Goal: Task Accomplishment & Management: Use online tool/utility

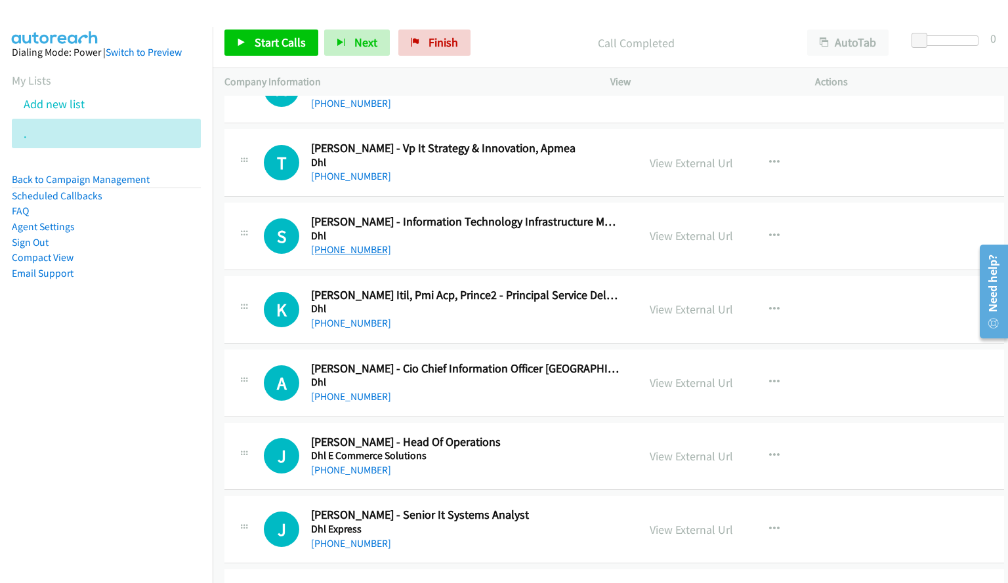
click at [340, 247] on link "[PHONE_NUMBER]" at bounding box center [351, 249] width 80 height 12
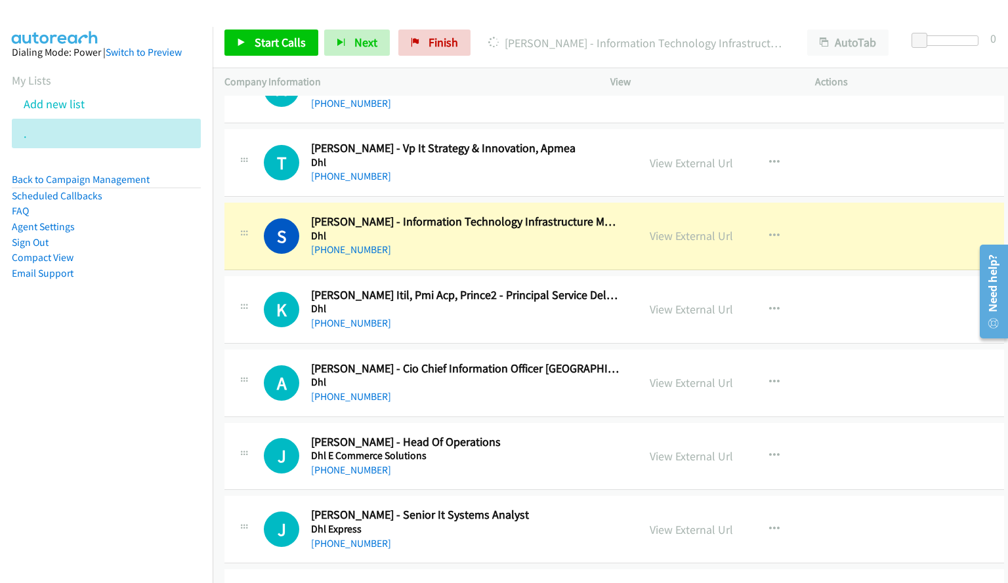
drag, startPoint x: 606, startPoint y: 20, endPoint x: 572, endPoint y: 92, distance: 79.8
click at [606, 20] on div "Start Calls Pause Next Finish Dialing Sheldon Couto - Information Technology In…" at bounding box center [610, 43] width 795 height 51
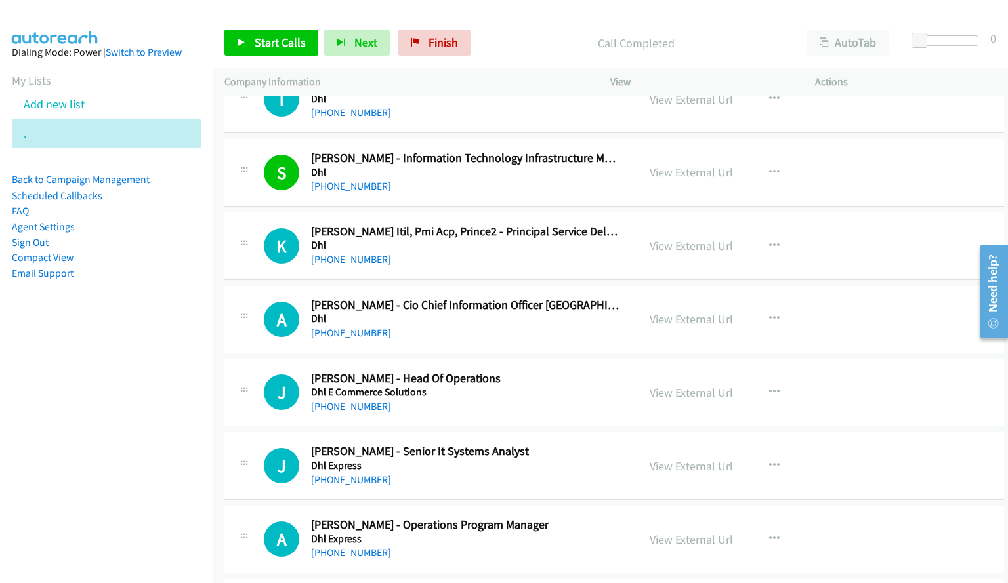
scroll to position [9175, 0]
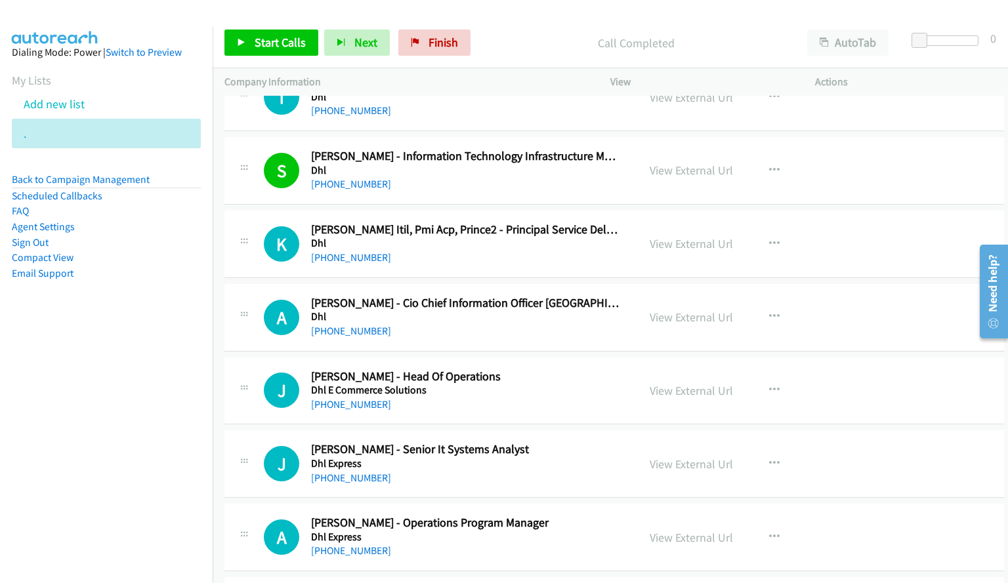
click at [583, 16] on div at bounding box center [498, 25] width 996 height 51
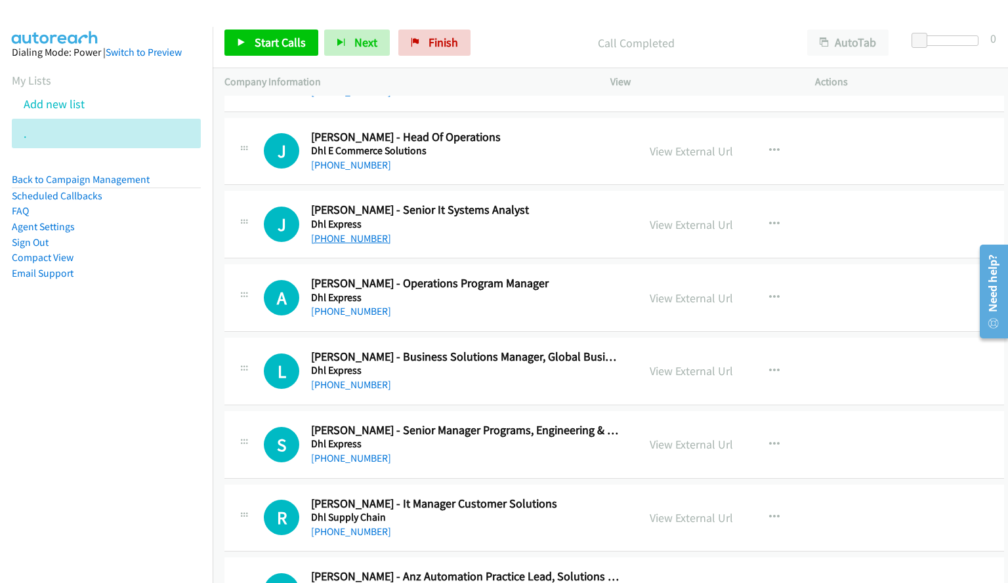
scroll to position [9437, 0]
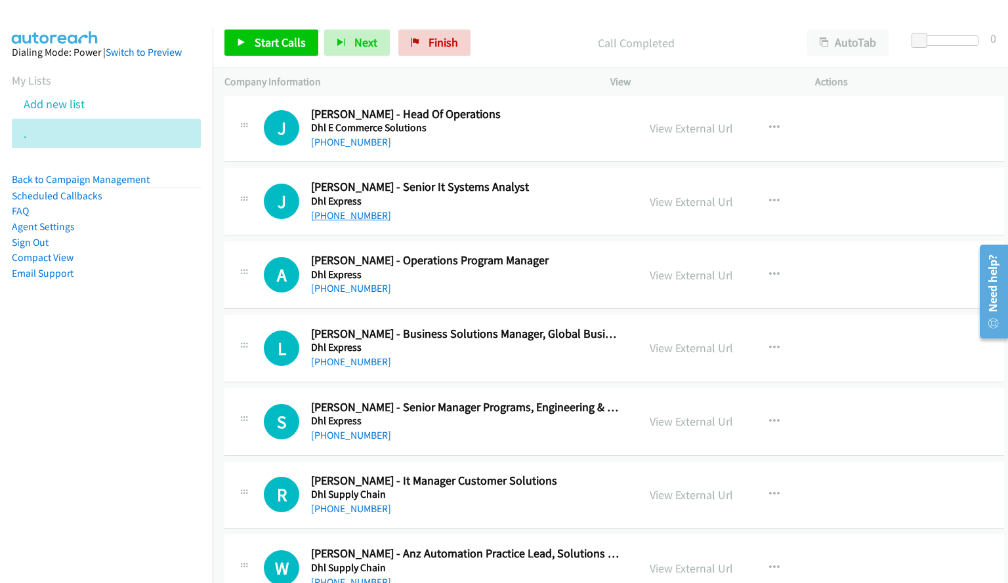
click at [352, 216] on link "[PHONE_NUMBER]" at bounding box center [351, 215] width 80 height 12
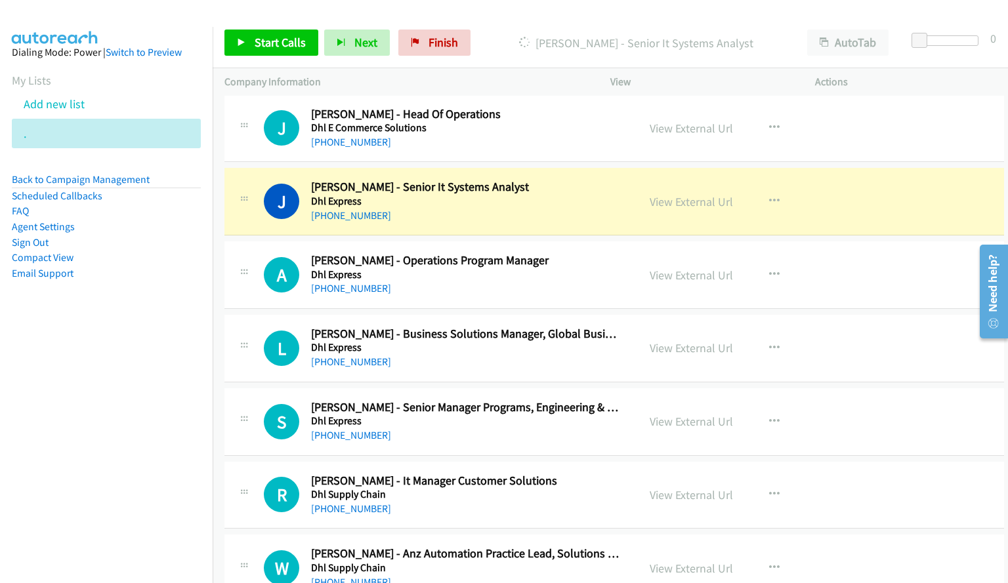
click at [864, 220] on div "J Callback Scheduled Jacob Todd - Senior It Systems Analyst Dhl Express Austral…" at bounding box center [614, 202] width 780 height 68
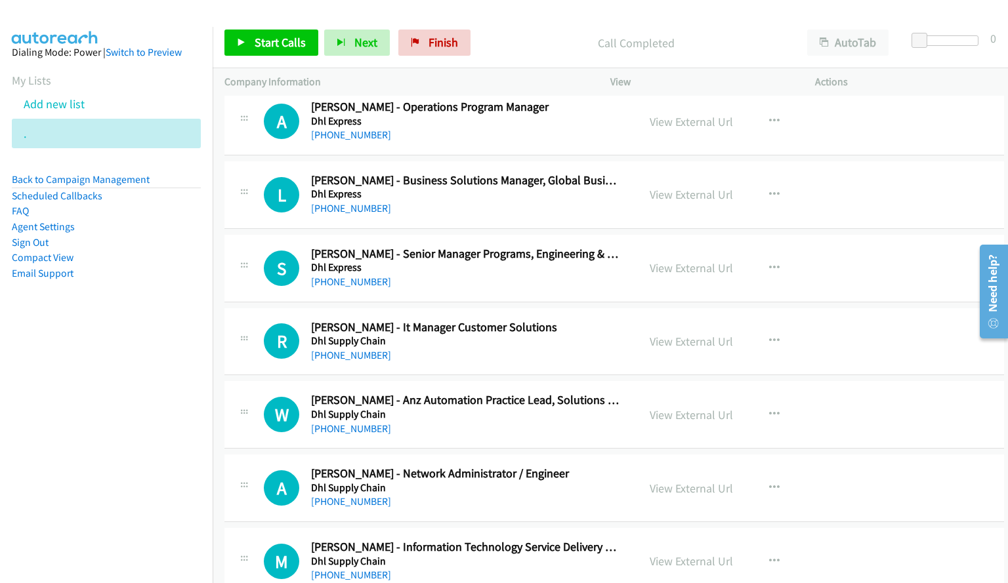
scroll to position [9568, 0]
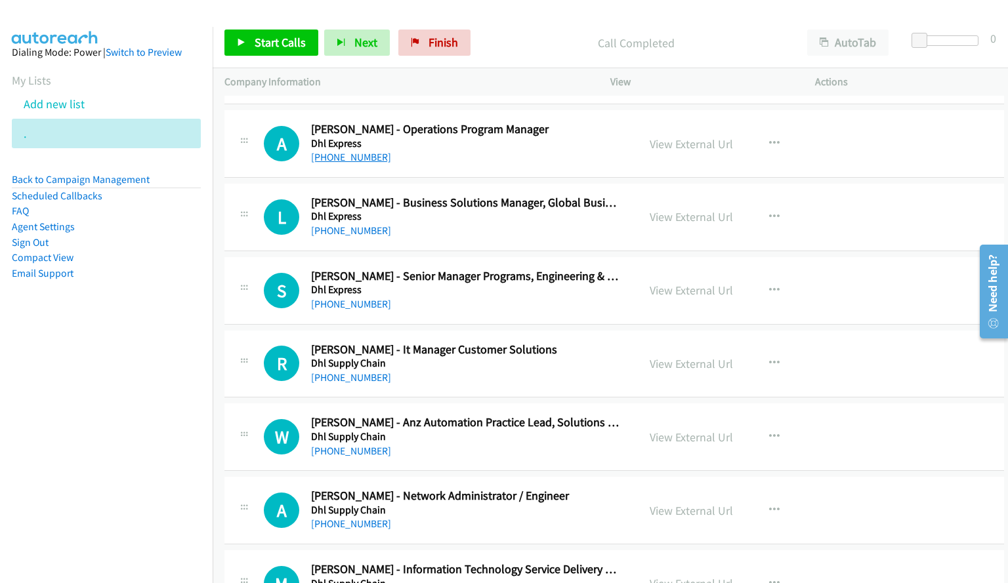
click at [352, 161] on link "[PHONE_NUMBER]" at bounding box center [351, 157] width 80 height 12
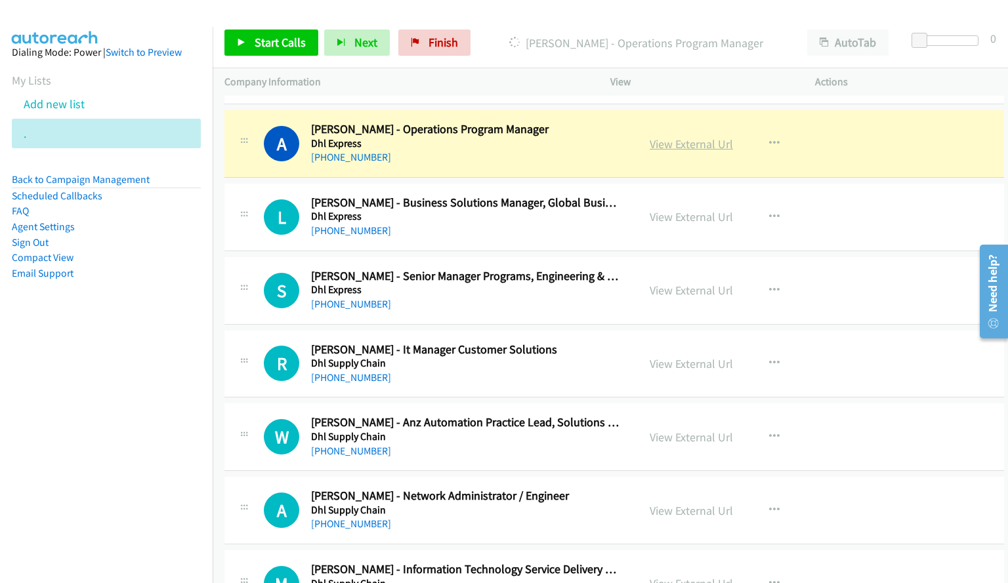
click at [699, 146] on link "View External Url" at bounding box center [691, 143] width 83 height 15
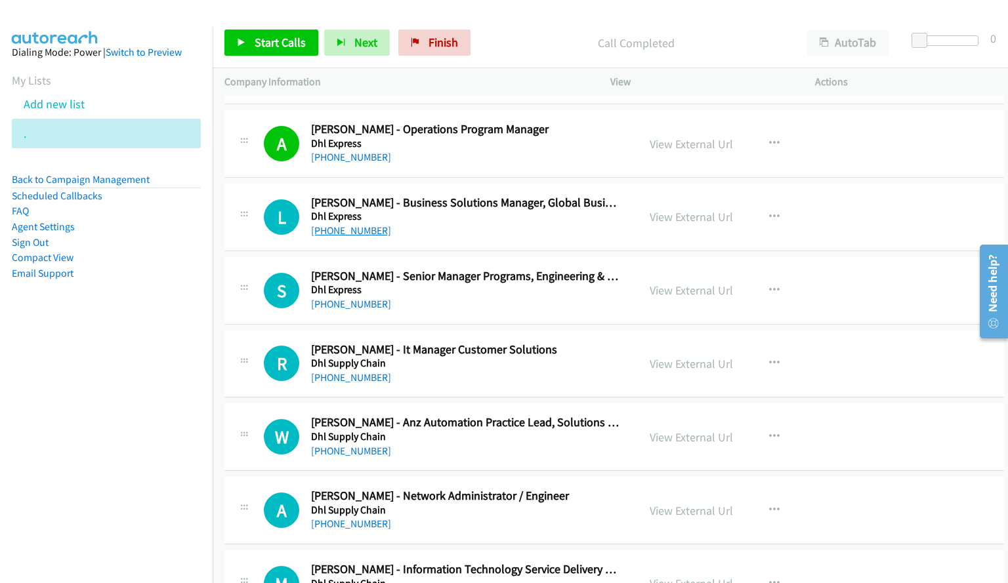
click at [352, 233] on link "[PHONE_NUMBER]" at bounding box center [351, 230] width 80 height 12
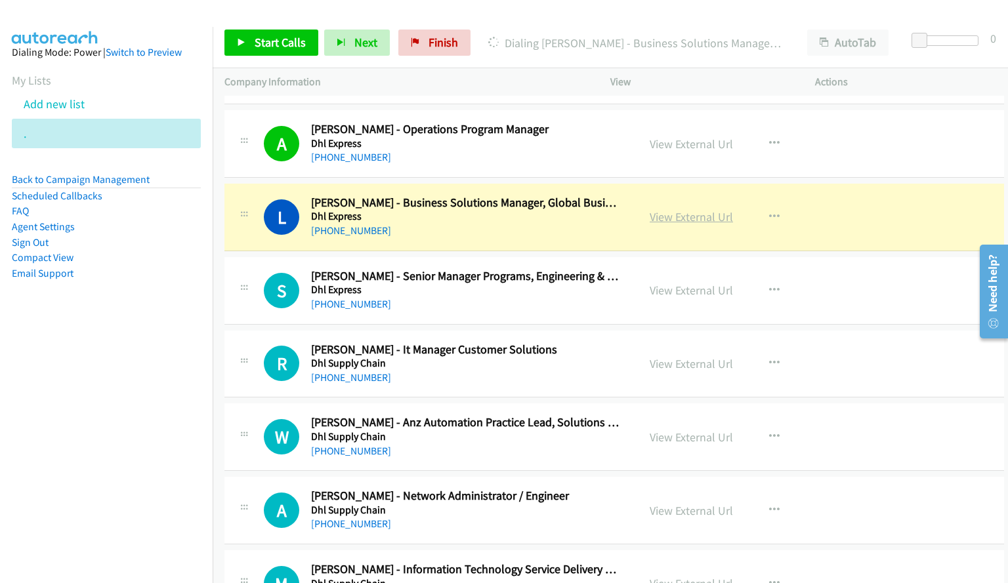
click at [688, 215] on link "View External Url" at bounding box center [691, 216] width 83 height 15
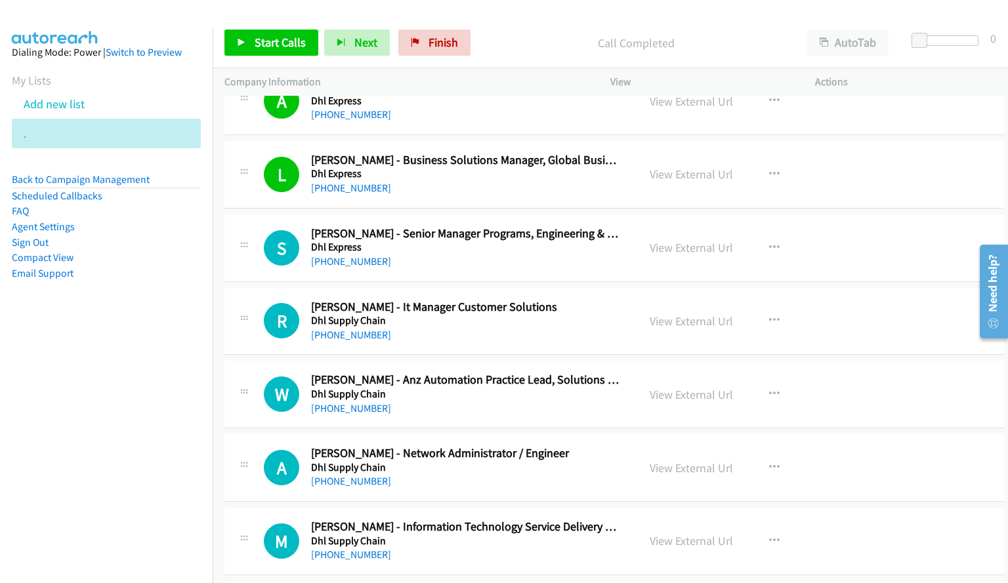
scroll to position [9634, 0]
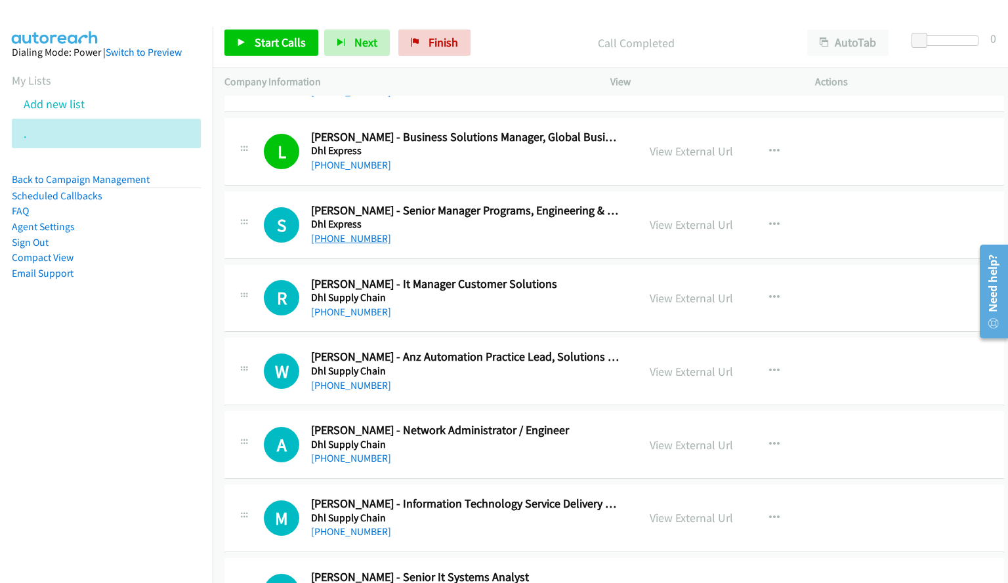
click at [341, 240] on link "[PHONE_NUMBER]" at bounding box center [351, 238] width 80 height 12
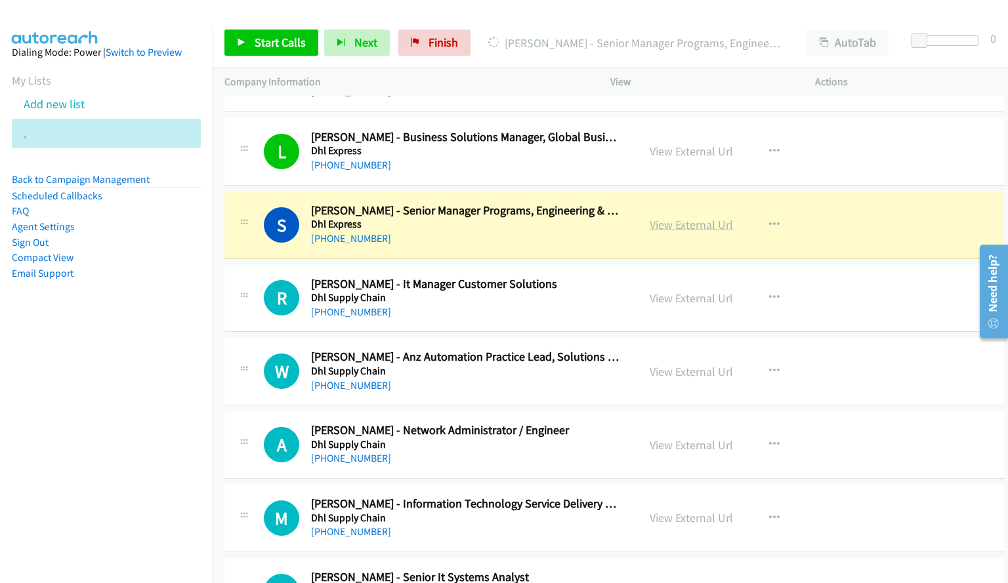
click at [685, 221] on link "View External Url" at bounding box center [691, 224] width 83 height 15
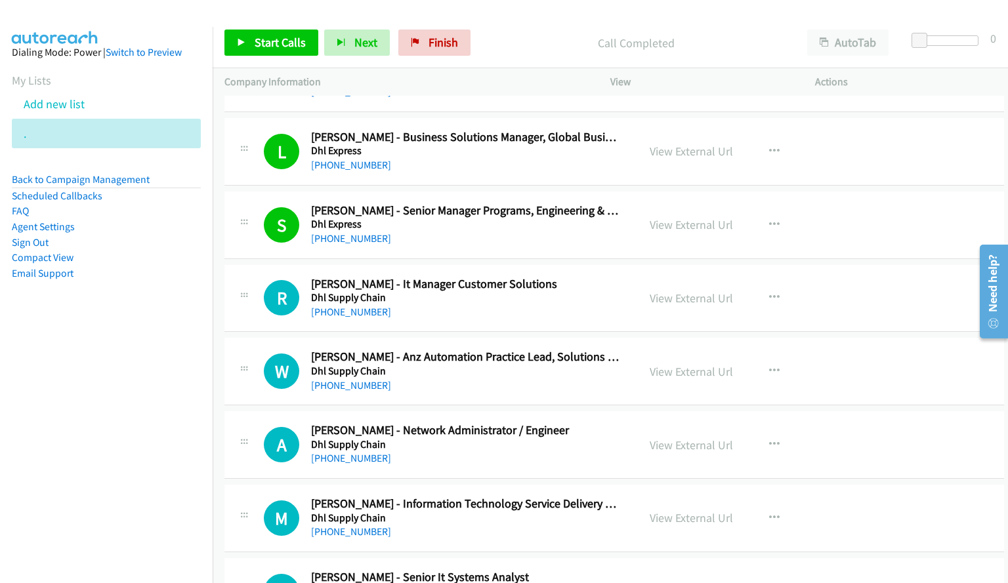
click at [346, 314] on link "[PHONE_NUMBER]" at bounding box center [351, 312] width 80 height 12
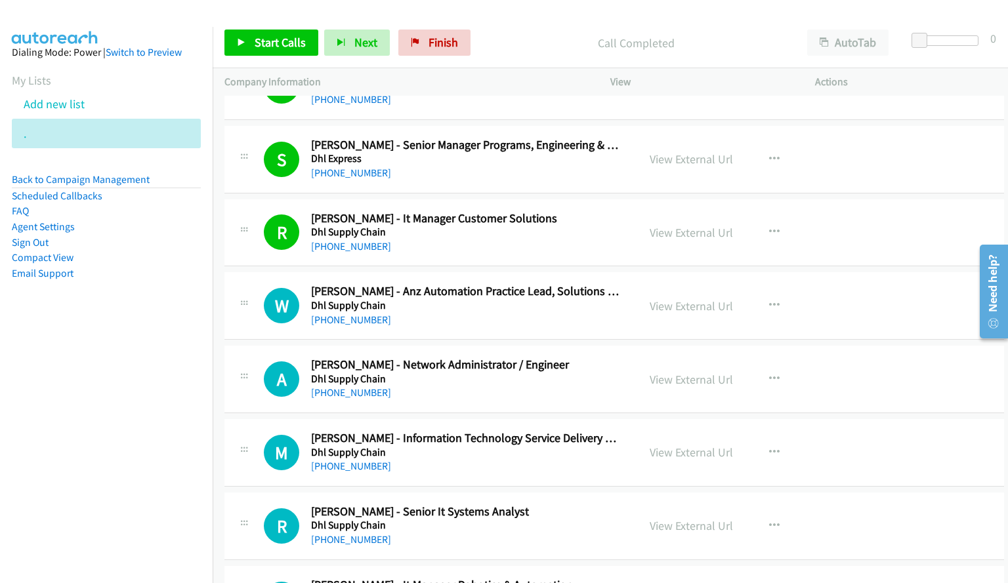
scroll to position [9765, 0]
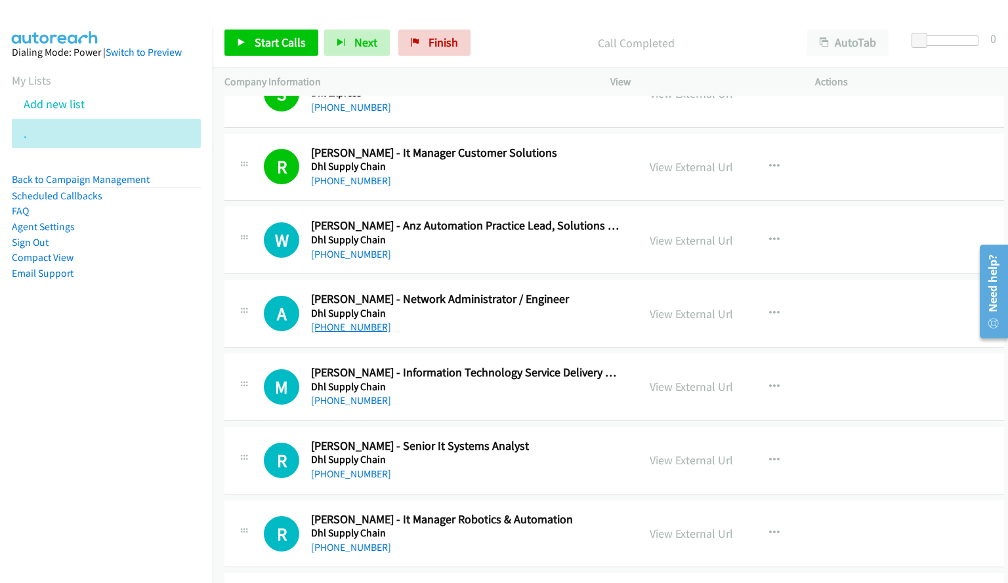
click at [364, 323] on link "[PHONE_NUMBER]" at bounding box center [351, 327] width 80 height 12
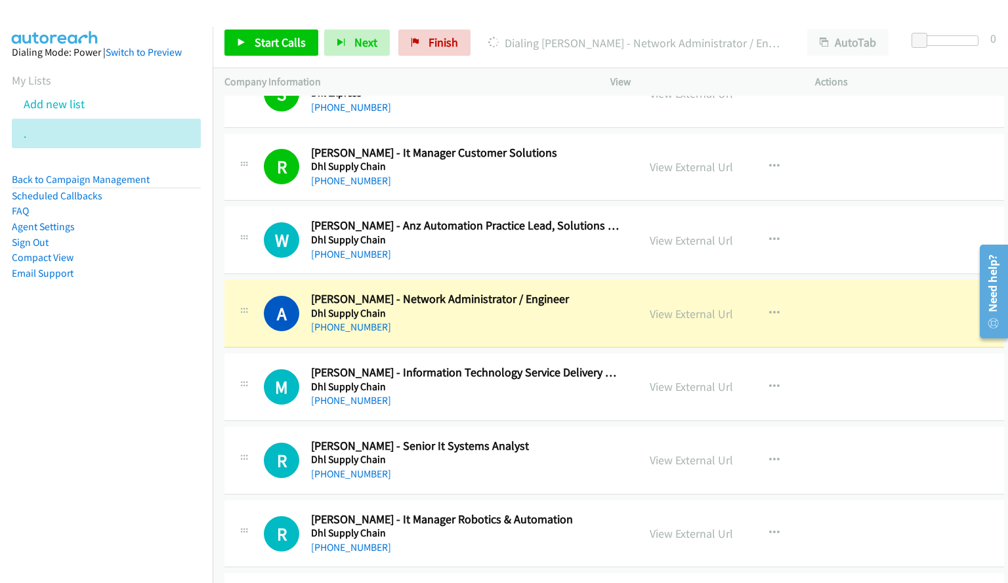
drag, startPoint x: 675, startPoint y: 318, endPoint x: 622, endPoint y: 577, distance: 264.6
click at [675, 318] on link "View External Url" at bounding box center [691, 313] width 83 height 15
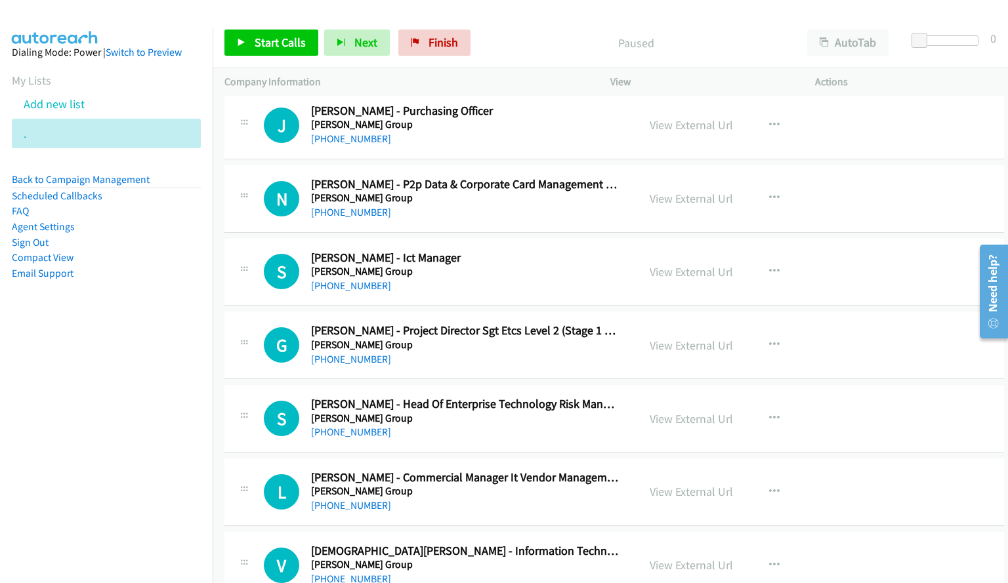
scroll to position [12795, 0]
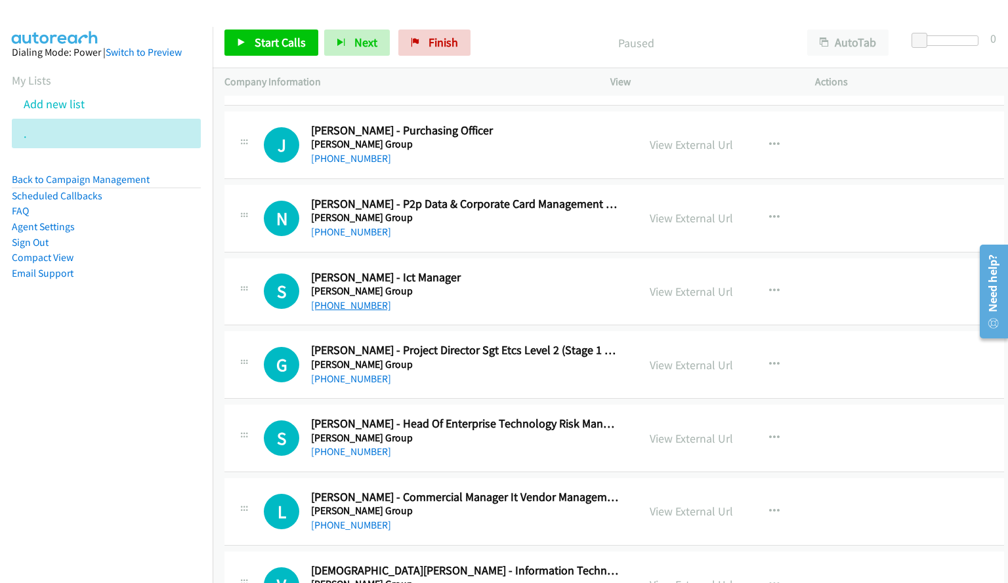
click at [367, 306] on link "[PHONE_NUMBER]" at bounding box center [351, 305] width 80 height 12
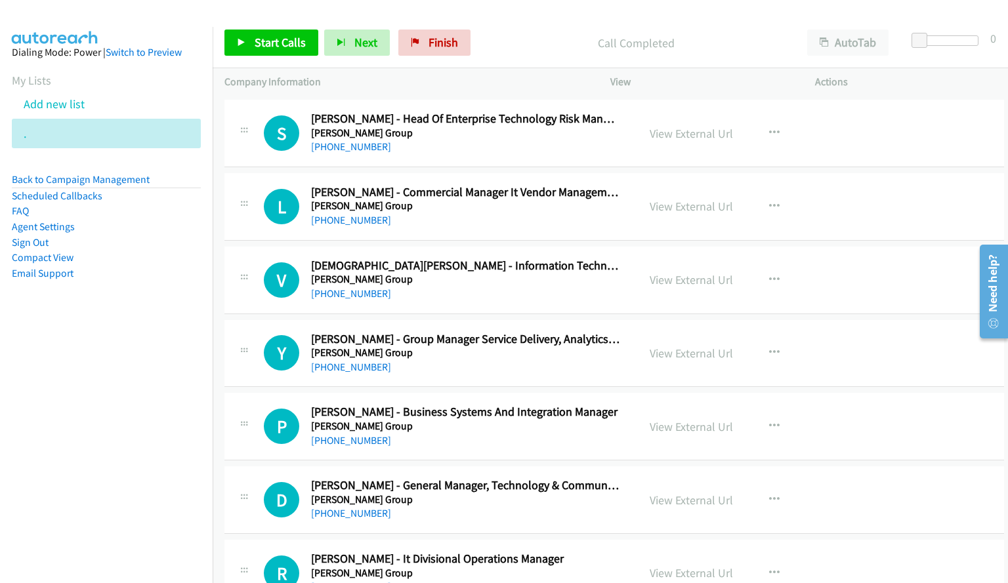
scroll to position [13123, 0]
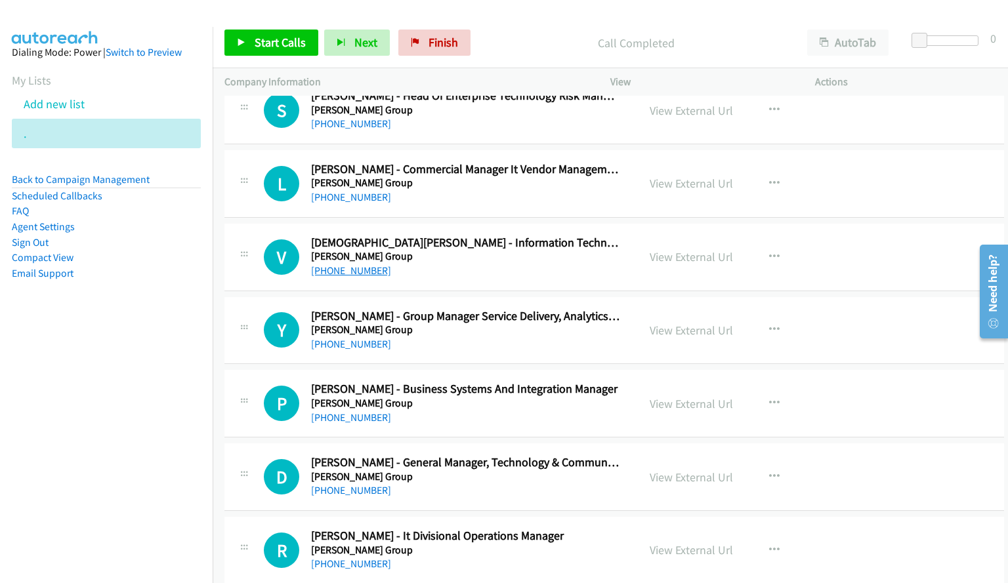
click at [359, 270] on link "[PHONE_NUMBER]" at bounding box center [351, 270] width 80 height 12
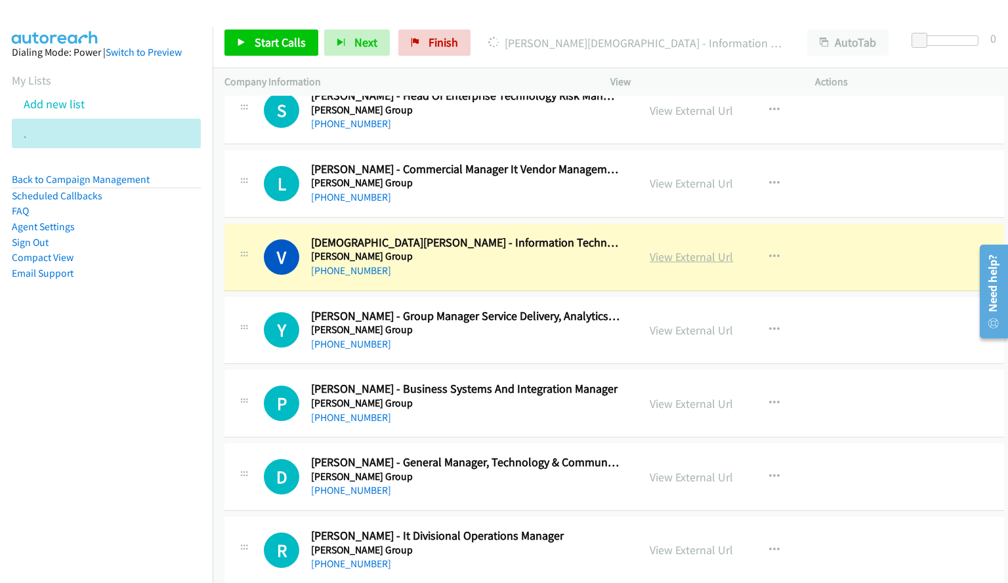
drag, startPoint x: 603, startPoint y: 283, endPoint x: 684, endPoint y: 261, distance: 84.4
click at [669, 262] on link "View External Url" at bounding box center [691, 256] width 83 height 15
click at [677, 260] on link "View External Url" at bounding box center [691, 256] width 83 height 15
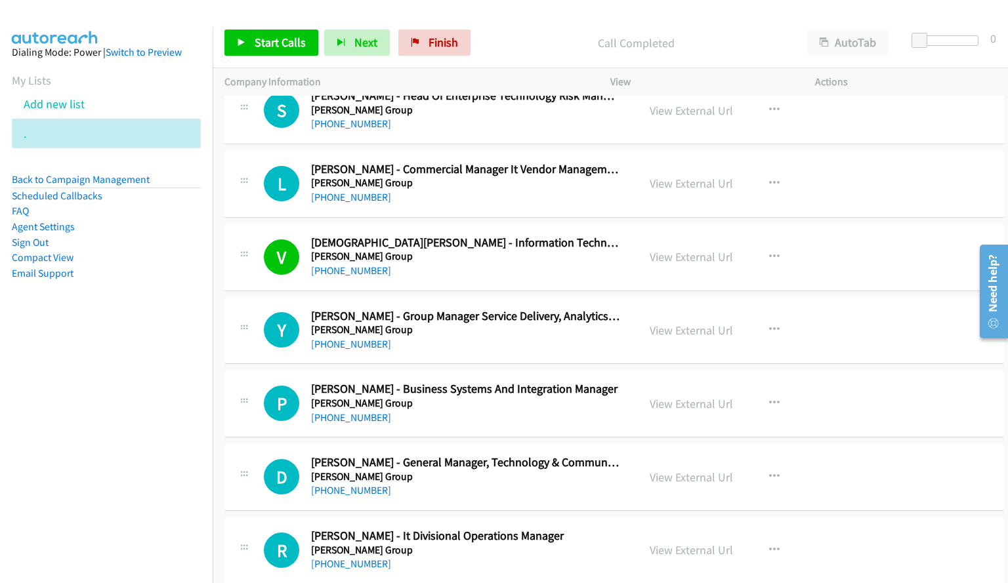
click at [533, 16] on div at bounding box center [498, 25] width 996 height 51
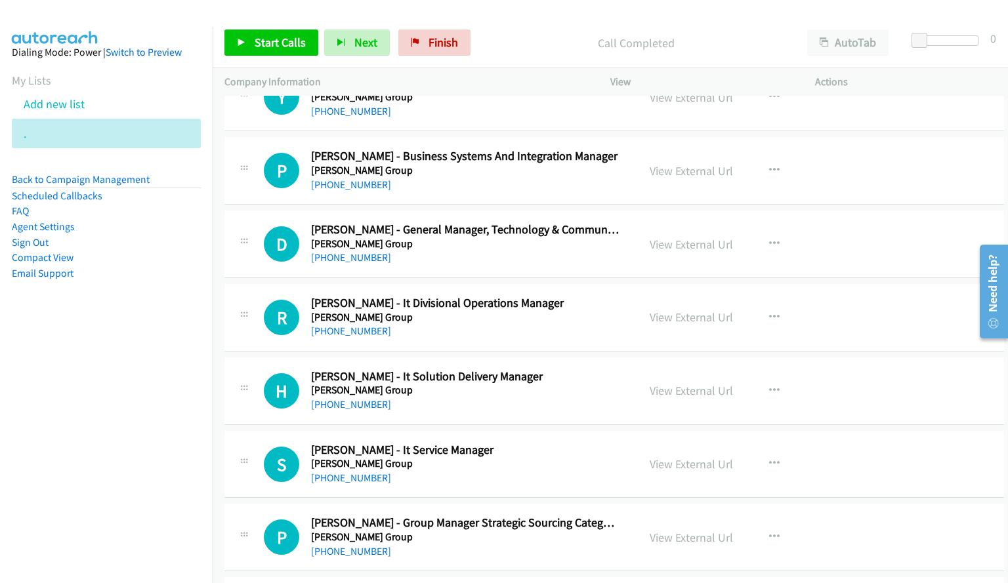
scroll to position [13386, 0]
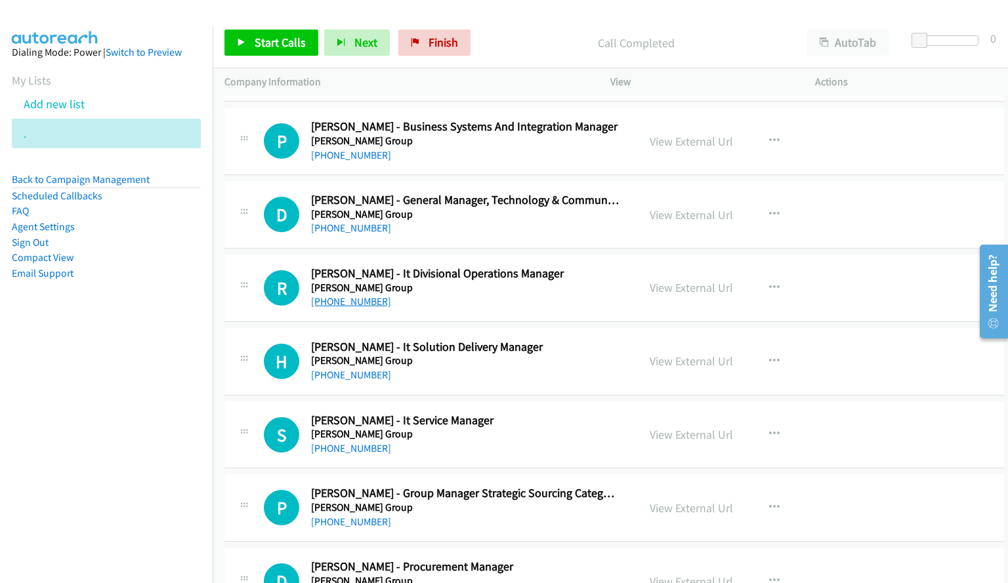
click at [371, 304] on link "[PHONE_NUMBER]" at bounding box center [351, 301] width 80 height 12
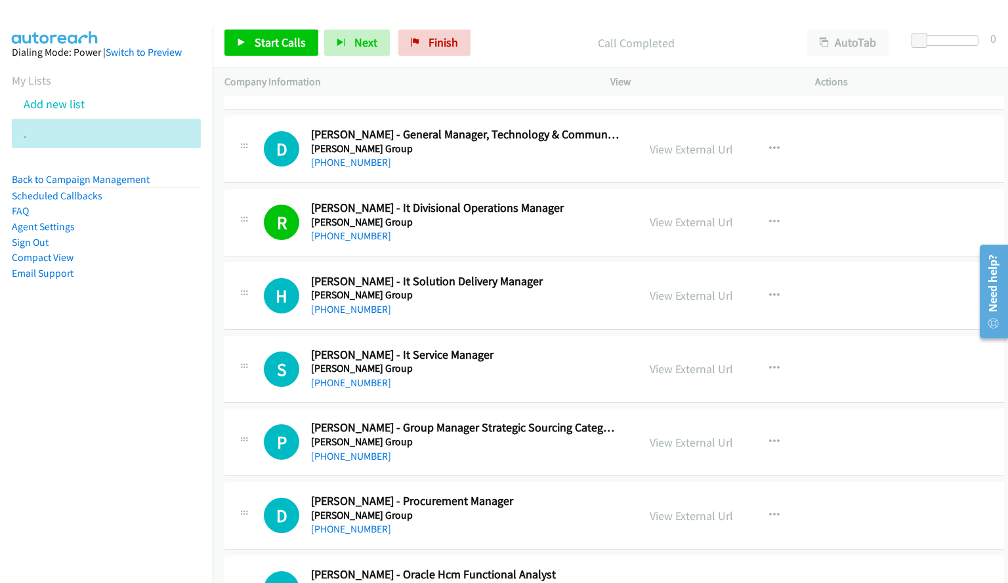
scroll to position [13517, 0]
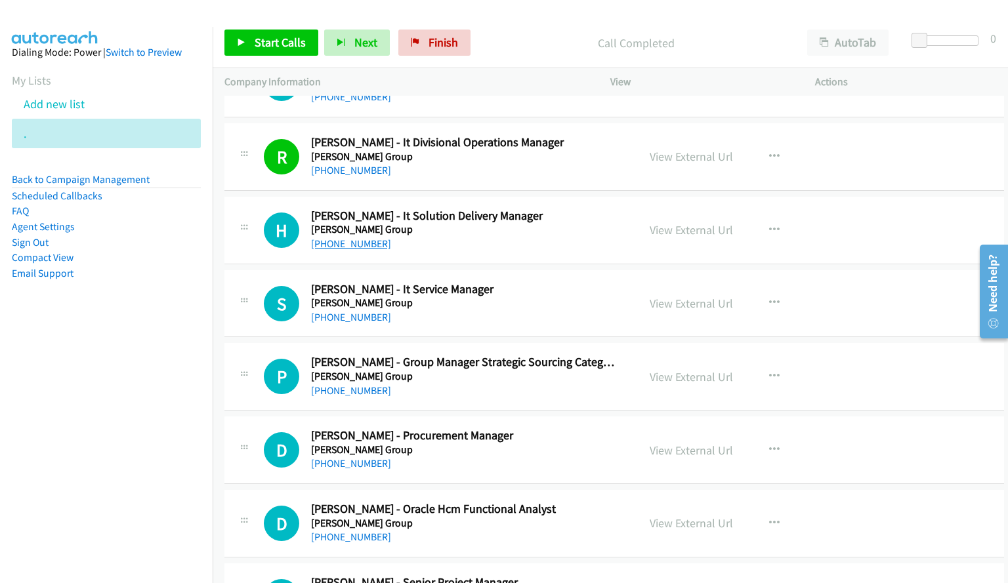
click at [343, 247] on link "[PHONE_NUMBER]" at bounding box center [351, 244] width 80 height 12
click at [365, 319] on link "[PHONE_NUMBER]" at bounding box center [351, 317] width 80 height 12
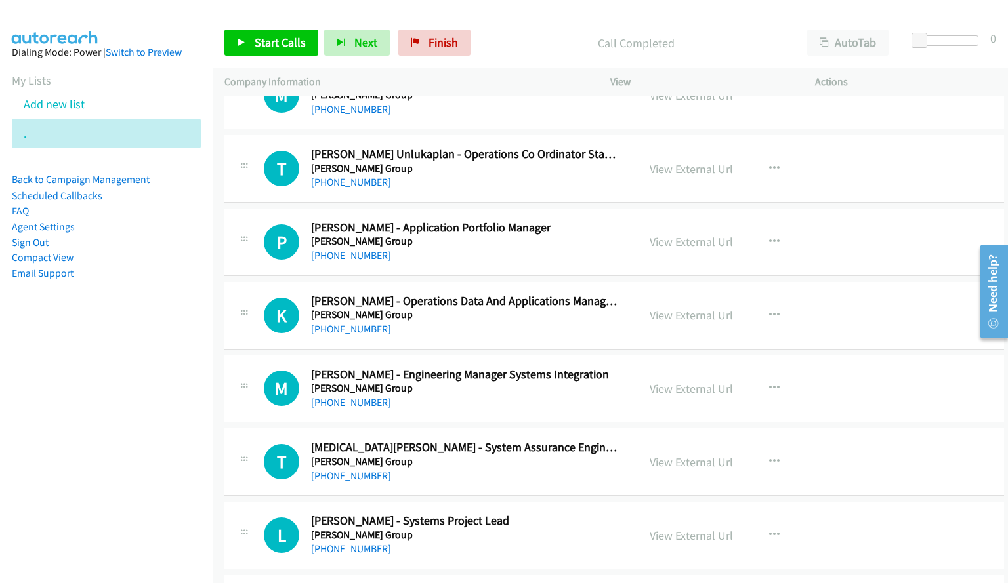
scroll to position [14305, 0]
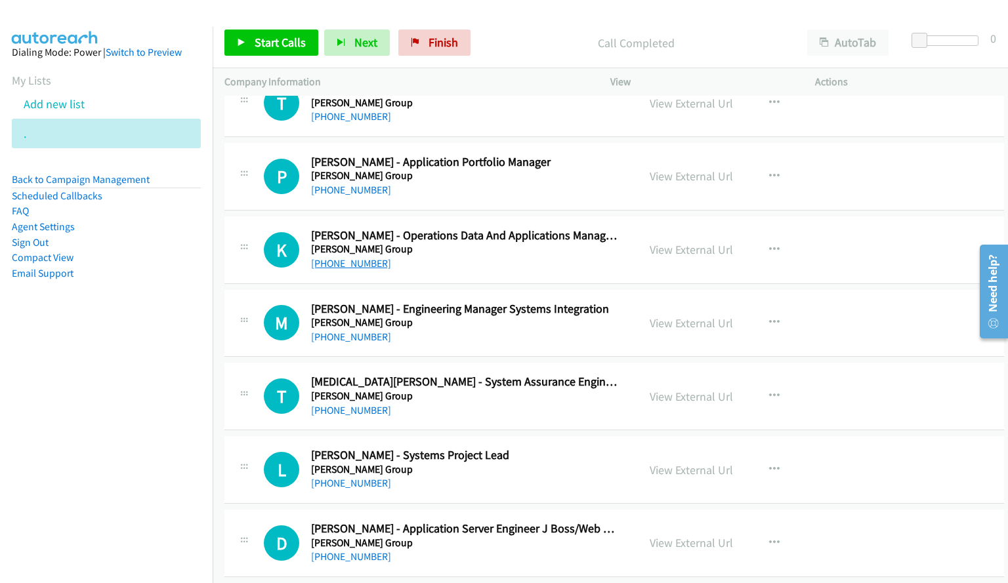
click at [333, 259] on link "[PHONE_NUMBER]" at bounding box center [351, 263] width 80 height 12
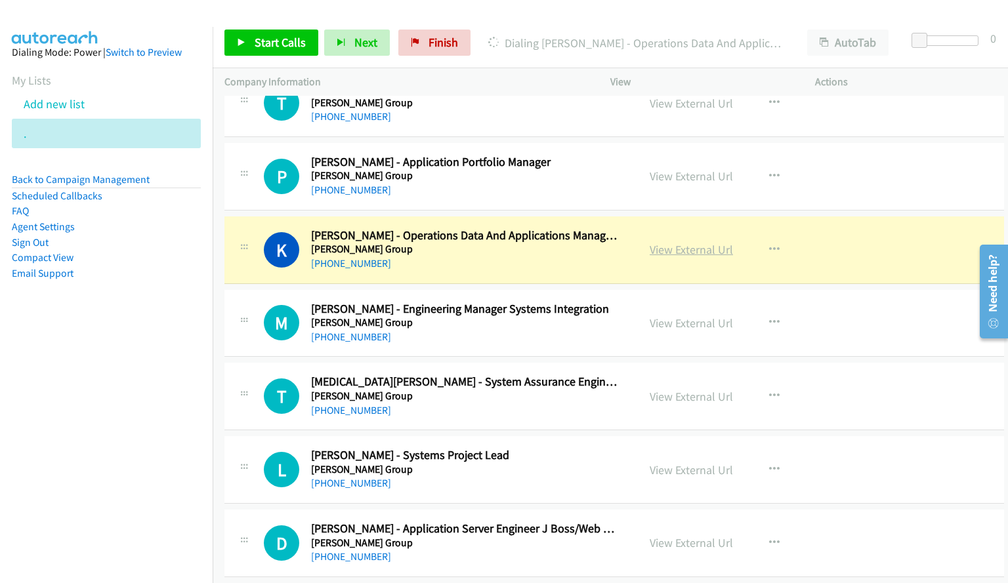
click at [686, 251] on link "View External Url" at bounding box center [691, 249] width 83 height 15
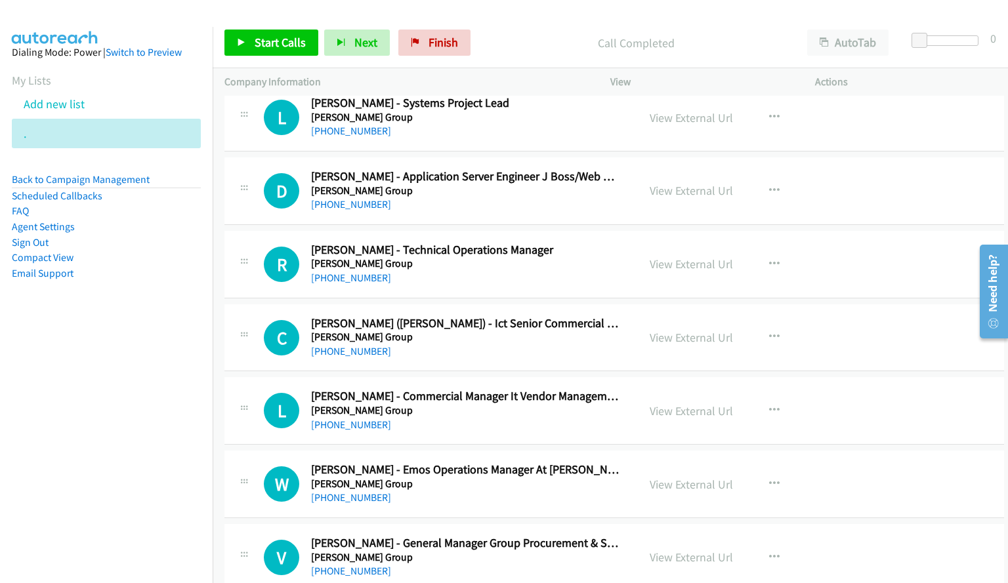
scroll to position [14698, 0]
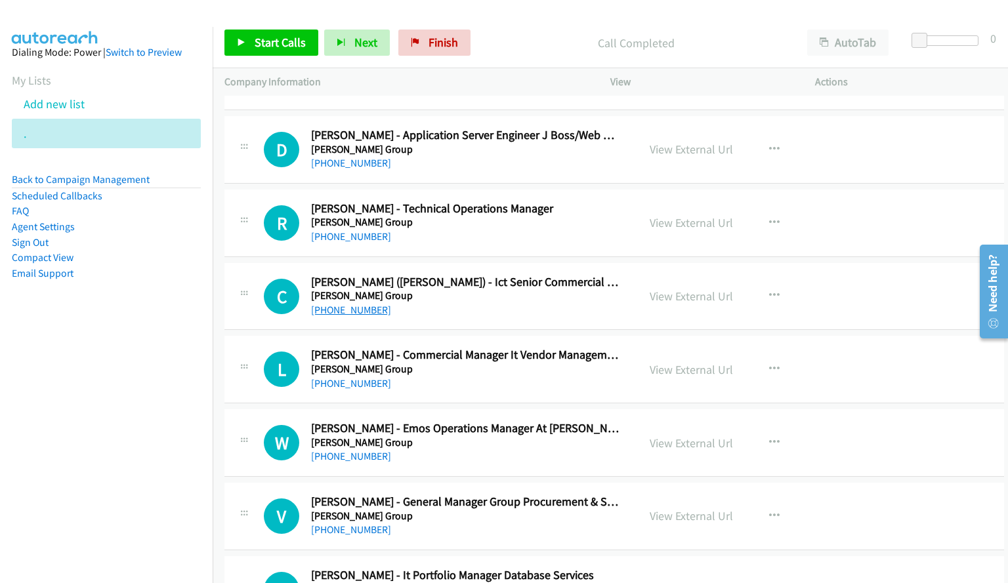
click at [358, 312] on link "[PHONE_NUMBER]" at bounding box center [351, 310] width 80 height 12
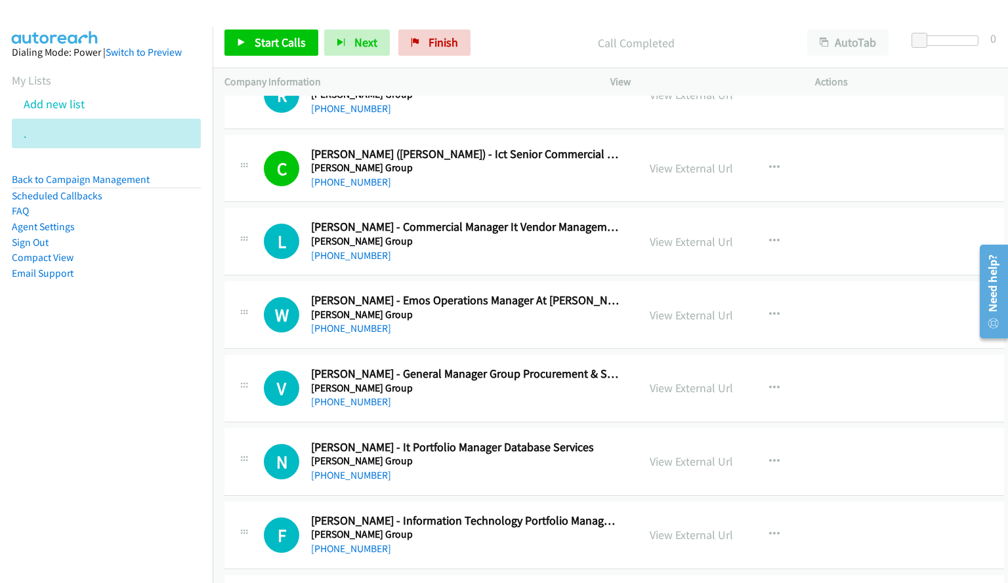
scroll to position [14829, 0]
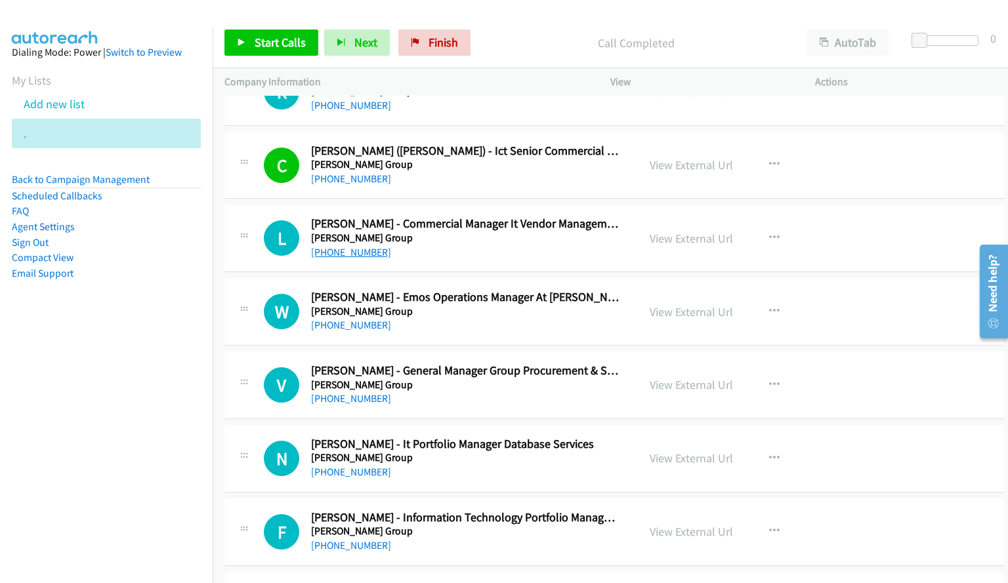
click at [358, 252] on link "[PHONE_NUMBER]" at bounding box center [351, 252] width 80 height 12
click at [350, 328] on link "[PHONE_NUMBER]" at bounding box center [351, 325] width 80 height 12
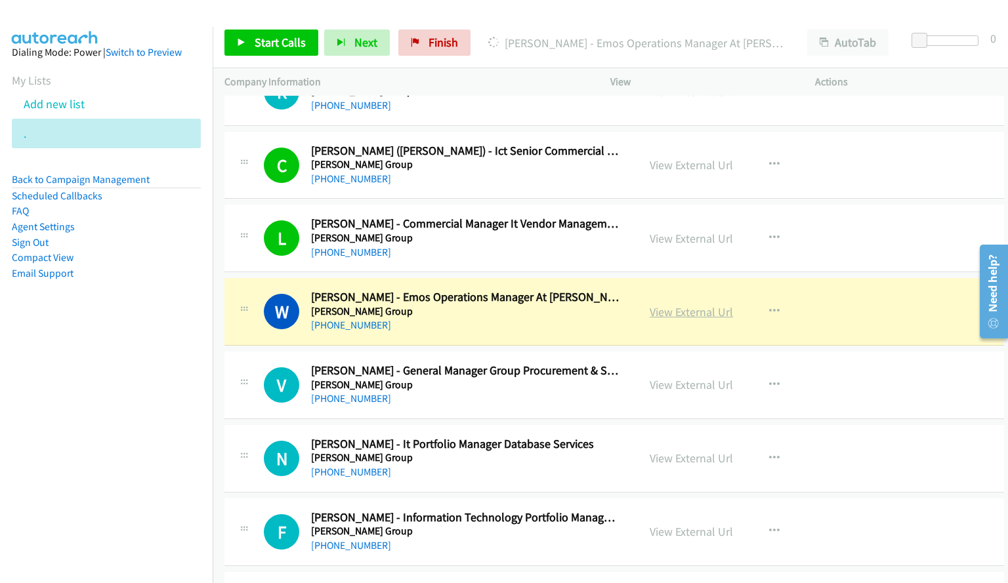
click at [680, 312] on link "View External Url" at bounding box center [691, 311] width 83 height 15
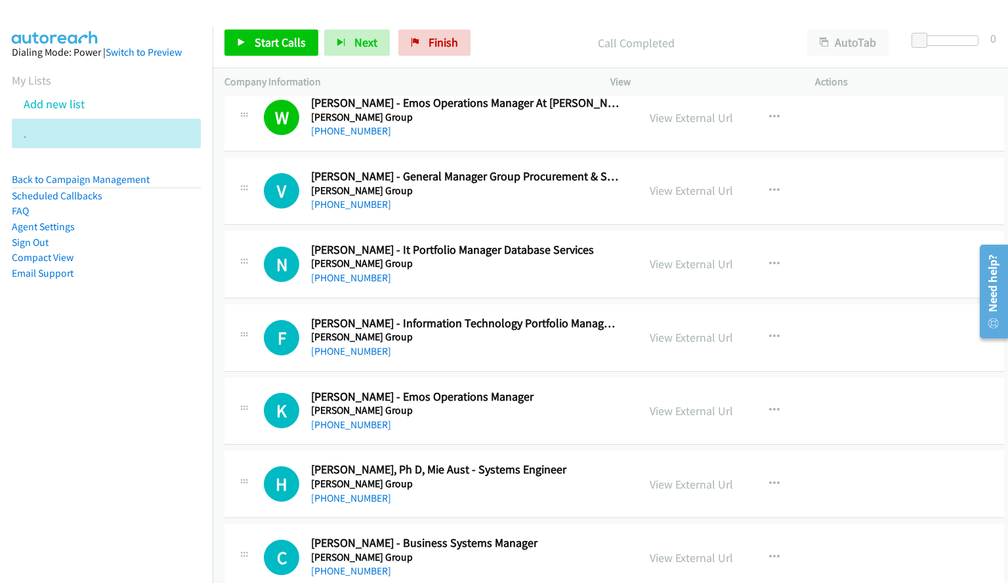
scroll to position [15026, 0]
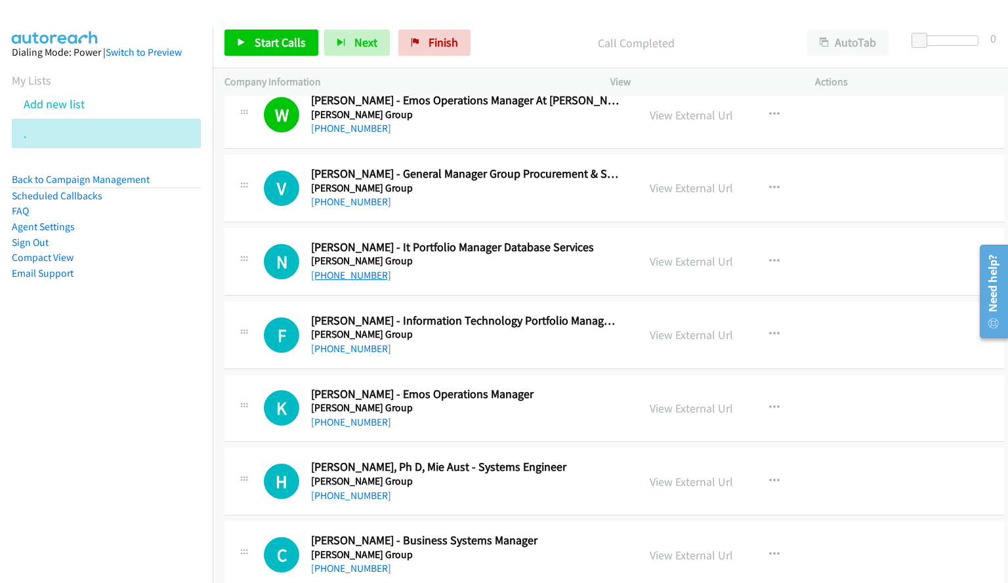
click at [341, 277] on link "[PHONE_NUMBER]" at bounding box center [351, 275] width 80 height 12
click at [337, 274] on link "[PHONE_NUMBER]" at bounding box center [351, 275] width 80 height 12
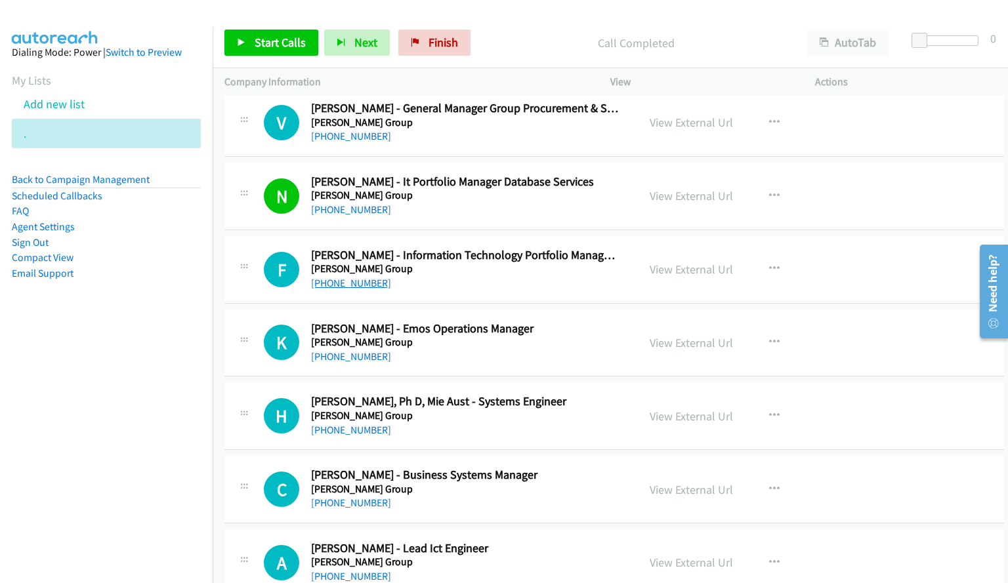
click at [354, 284] on link "[PHONE_NUMBER]" at bounding box center [351, 283] width 80 height 12
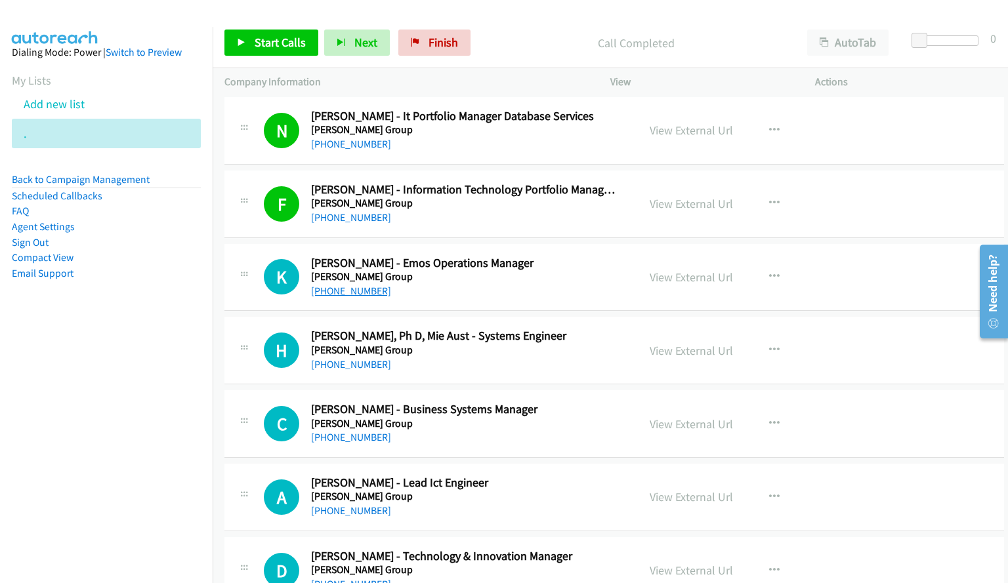
click at [354, 290] on link "[PHONE_NUMBER]" at bounding box center [351, 291] width 80 height 12
click at [349, 365] on link "[PHONE_NUMBER]" at bounding box center [351, 364] width 80 height 12
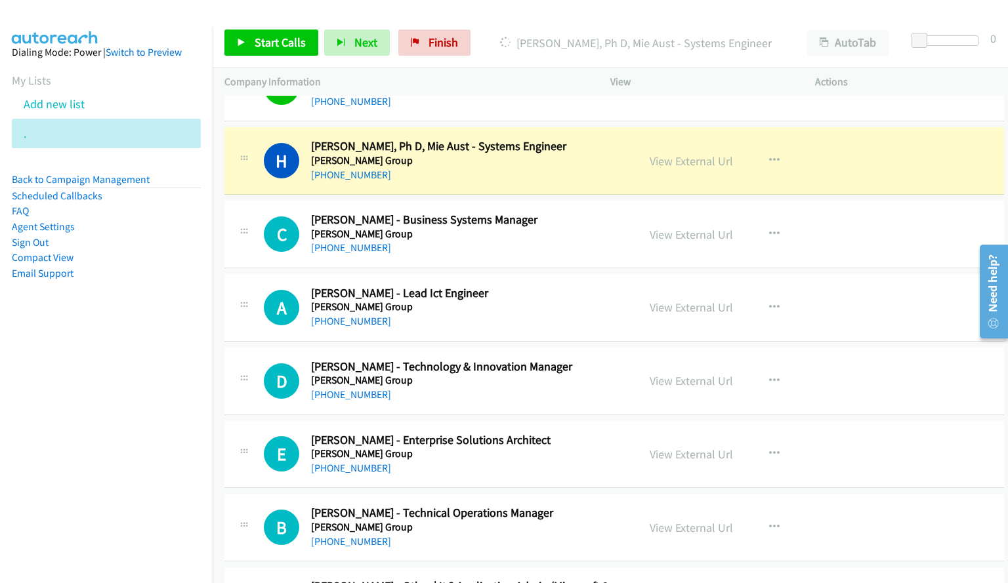
scroll to position [15354, 0]
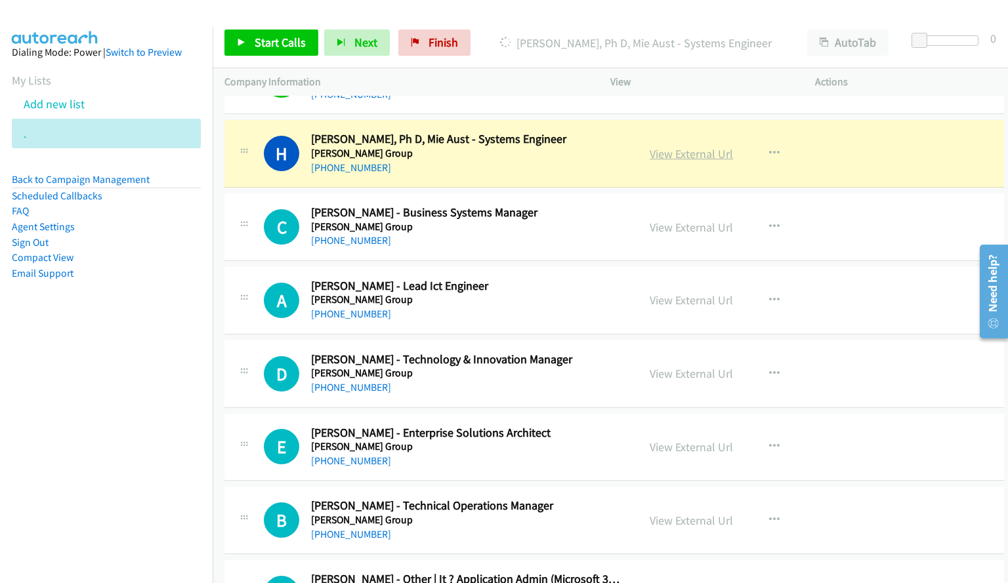
click at [664, 156] on link "View External Url" at bounding box center [691, 153] width 83 height 15
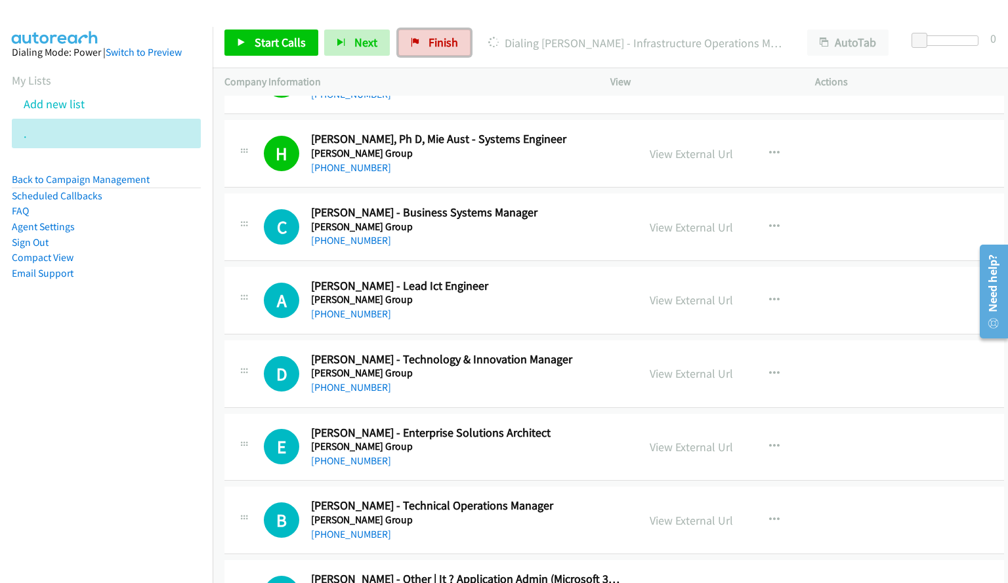
click at [428, 44] on span "Finish" at bounding box center [443, 42] width 30 height 15
